Goal: Use online tool/utility: Utilize a website feature to perform a specific function

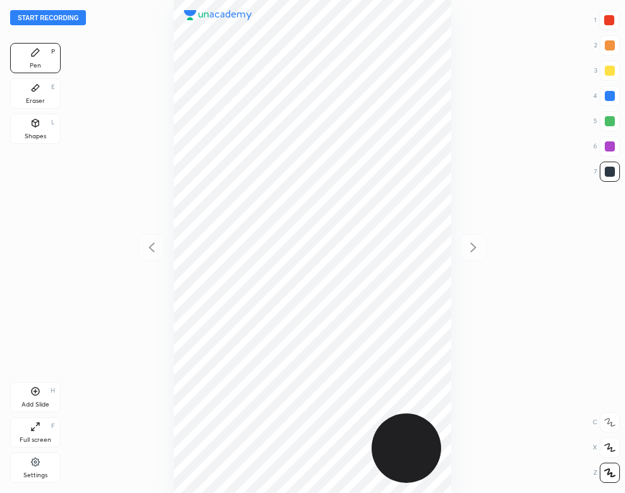
scroll to position [493, 423]
click at [66, 19] on button "Start recording" at bounding box center [48, 17] width 76 height 15
click at [610, 95] on div at bounding box center [610, 96] width 10 height 10
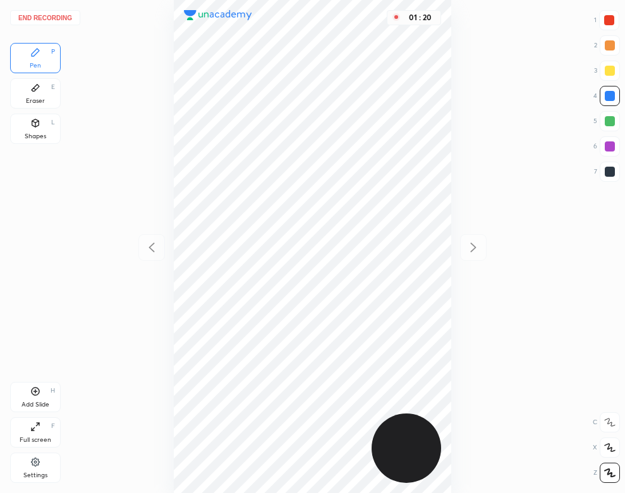
click at [605, 173] on div at bounding box center [610, 172] width 10 height 10
click at [610, 98] on div at bounding box center [610, 96] width 10 height 10
click at [50, 92] on div "Eraser E" at bounding box center [35, 93] width 51 height 30
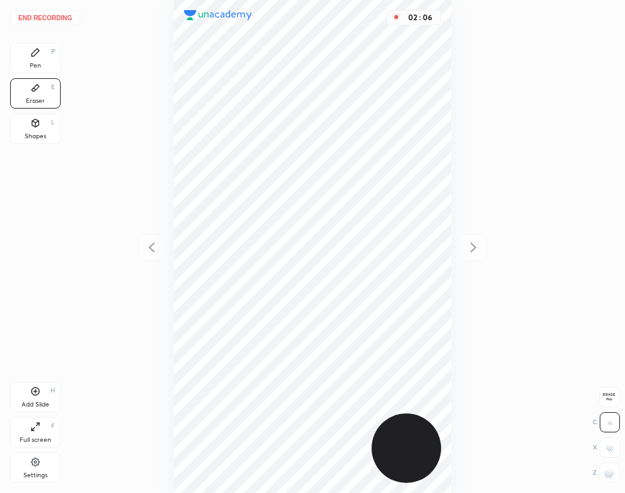
click at [31, 61] on div "Pen P" at bounding box center [35, 58] width 51 height 30
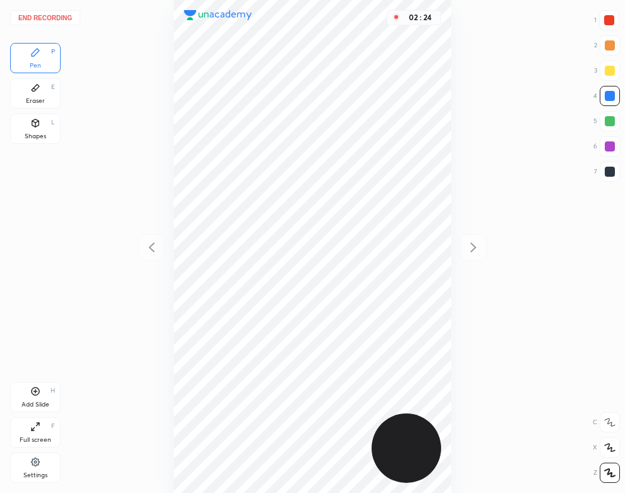
click at [16, 394] on div "Add Slide H" at bounding box center [35, 397] width 51 height 30
click at [33, 135] on div "Shapes" at bounding box center [35, 136] width 21 height 6
click at [36, 54] on icon at bounding box center [36, 53] width 8 height 8
click at [145, 248] on icon at bounding box center [151, 247] width 15 height 15
click at [161, 198] on div "03 : 17" at bounding box center [312, 246] width 423 height 493
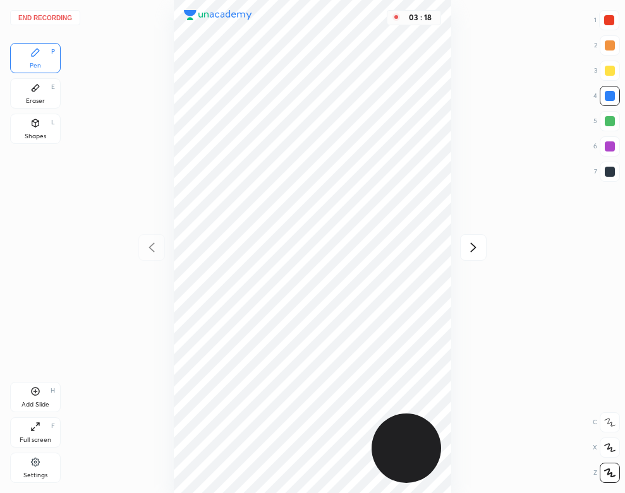
click at [474, 246] on icon at bounding box center [474, 247] width 6 height 9
click at [25, 119] on div "Shapes L" at bounding box center [35, 129] width 51 height 30
click at [38, 54] on icon at bounding box center [35, 52] width 10 height 10
click at [59, 18] on button "End recording" at bounding box center [45, 17] width 70 height 15
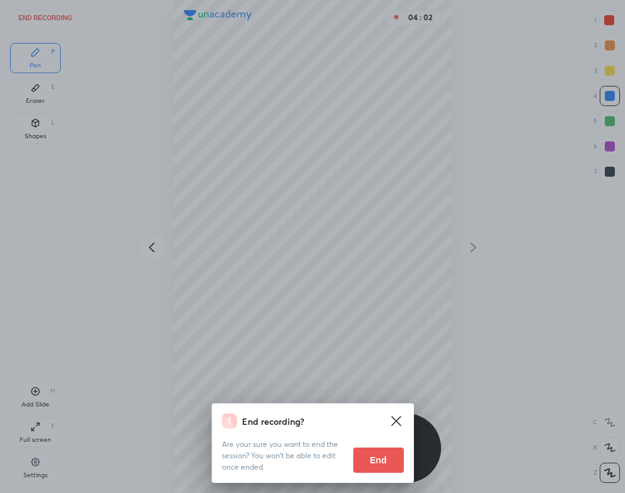
click at [394, 470] on button "End" at bounding box center [378, 460] width 51 height 25
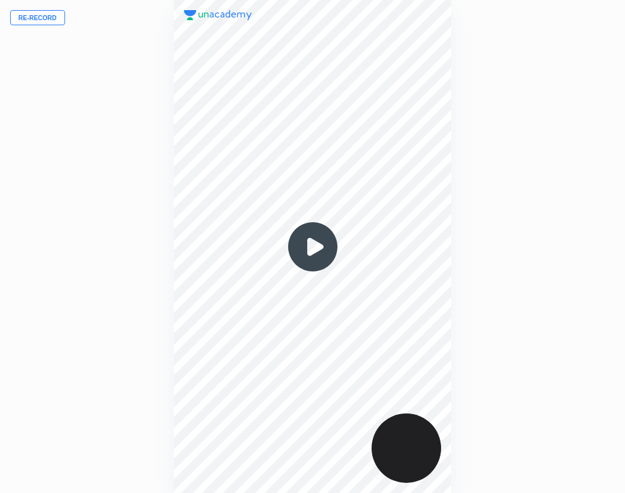
click at [318, 239] on img at bounding box center [312, 247] width 61 height 61
